Goal: Obtain resource: Download file/media

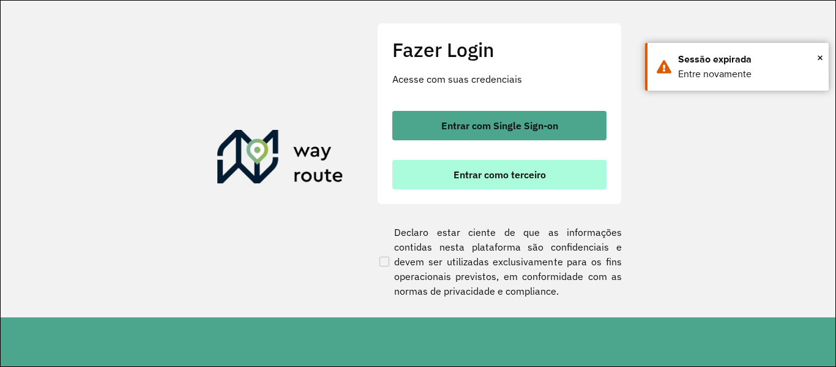
click at [538, 172] on span "Entrar como terceiro" at bounding box center [500, 175] width 92 height 10
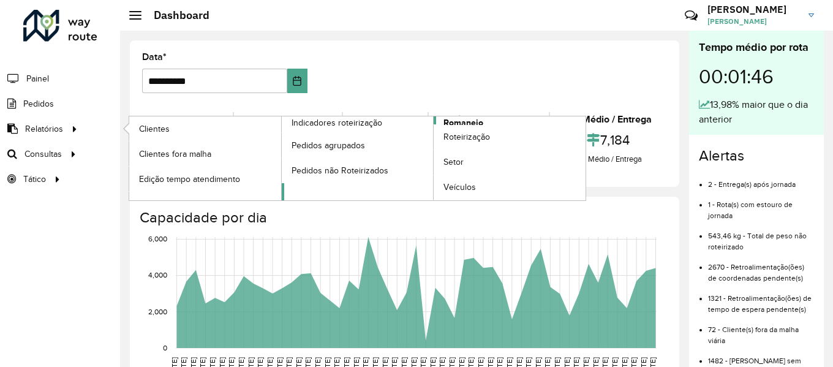
click at [470, 121] on span "Romaneio" at bounding box center [463, 122] width 40 height 13
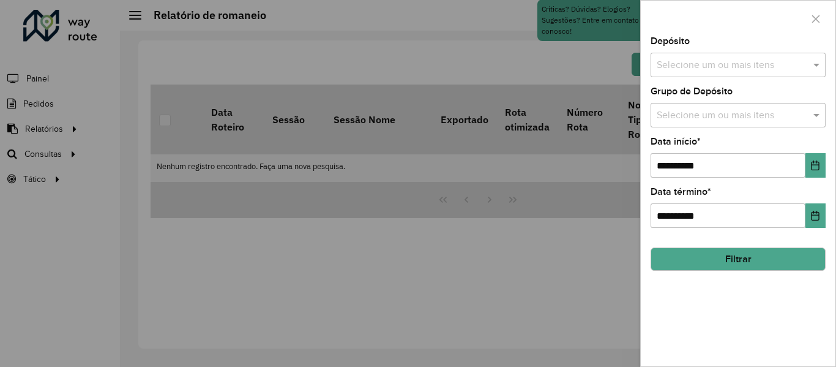
click at [757, 67] on input "text" at bounding box center [732, 65] width 157 height 15
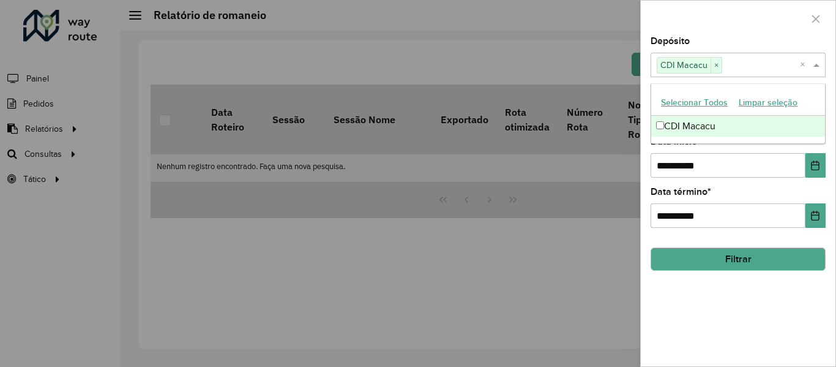
click at [759, 24] on div at bounding box center [738, 19] width 195 height 36
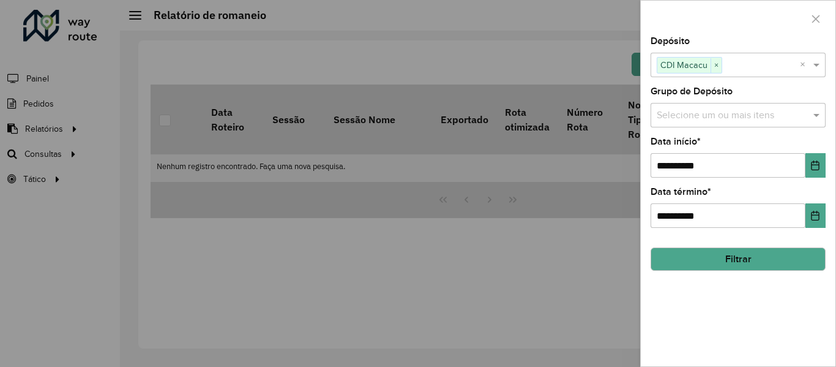
click at [729, 116] on input "text" at bounding box center [732, 115] width 157 height 15
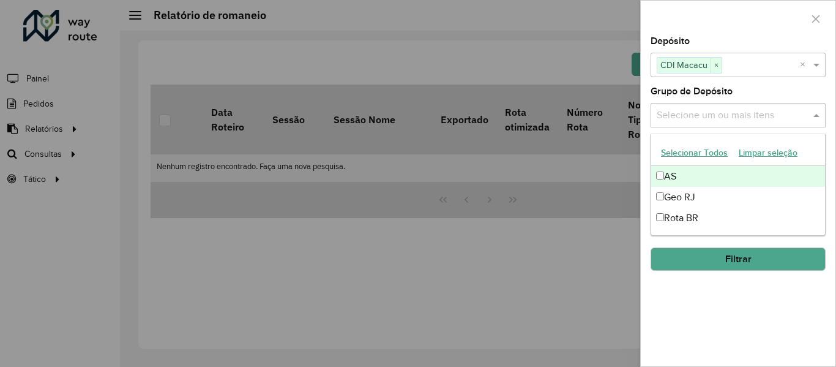
click at [750, 21] on div at bounding box center [738, 19] width 195 height 36
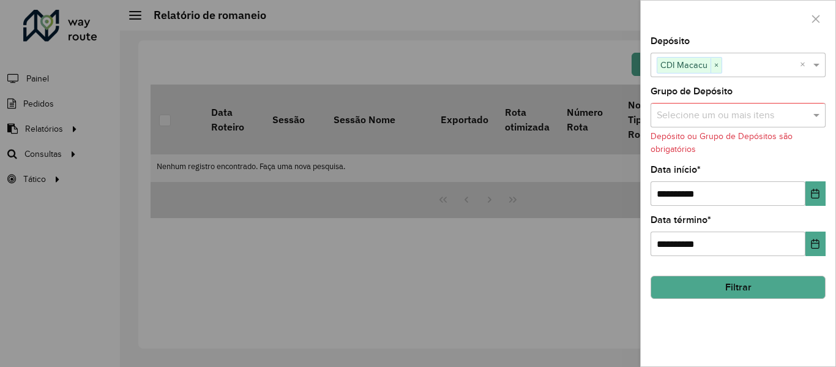
click at [708, 288] on button "Filtrar" at bounding box center [738, 287] width 175 height 23
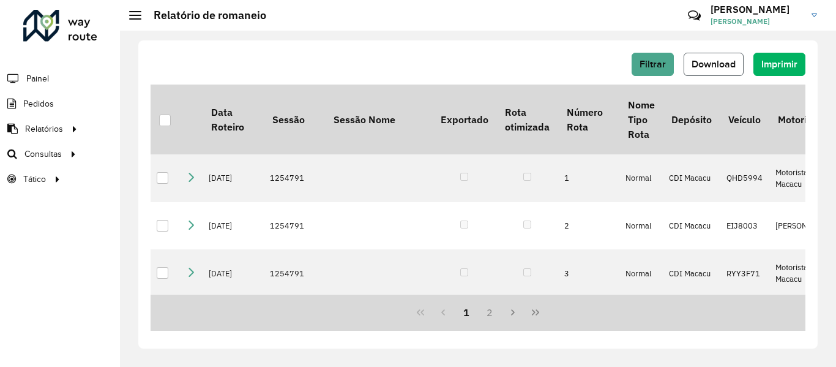
click at [718, 62] on span "Download" at bounding box center [714, 64] width 44 height 10
click at [170, 125] on div at bounding box center [165, 121] width 12 height 12
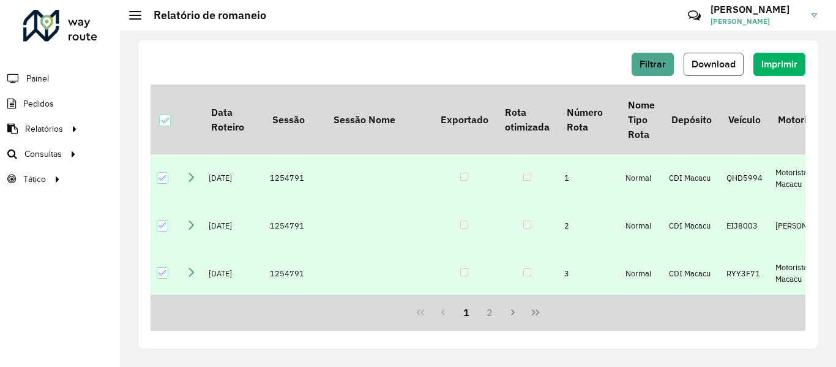
click at [724, 68] on span "Download" at bounding box center [714, 64] width 44 height 10
